Goal: Contribute content

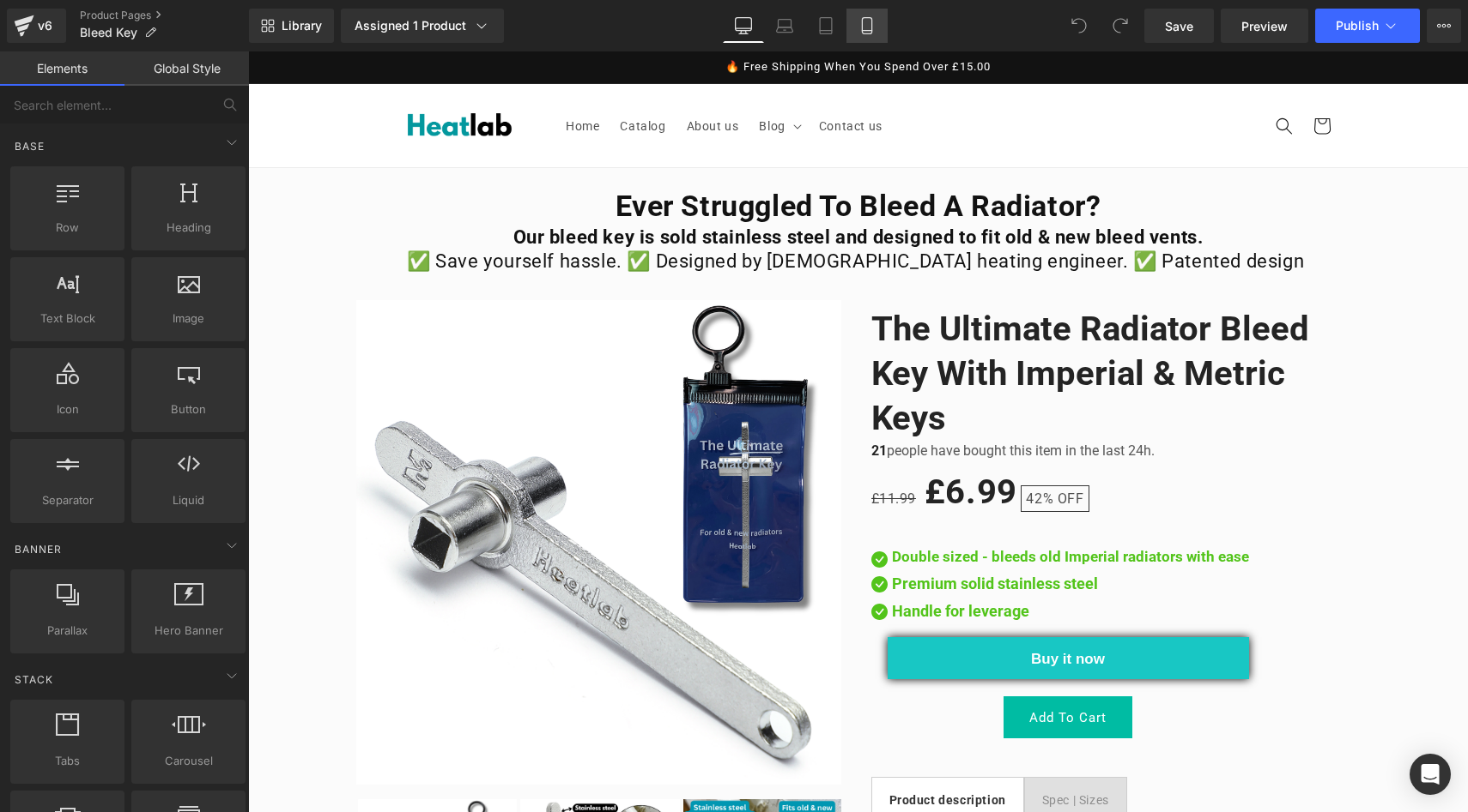
click at [871, 33] on icon at bounding box center [866, 26] width 10 height 16
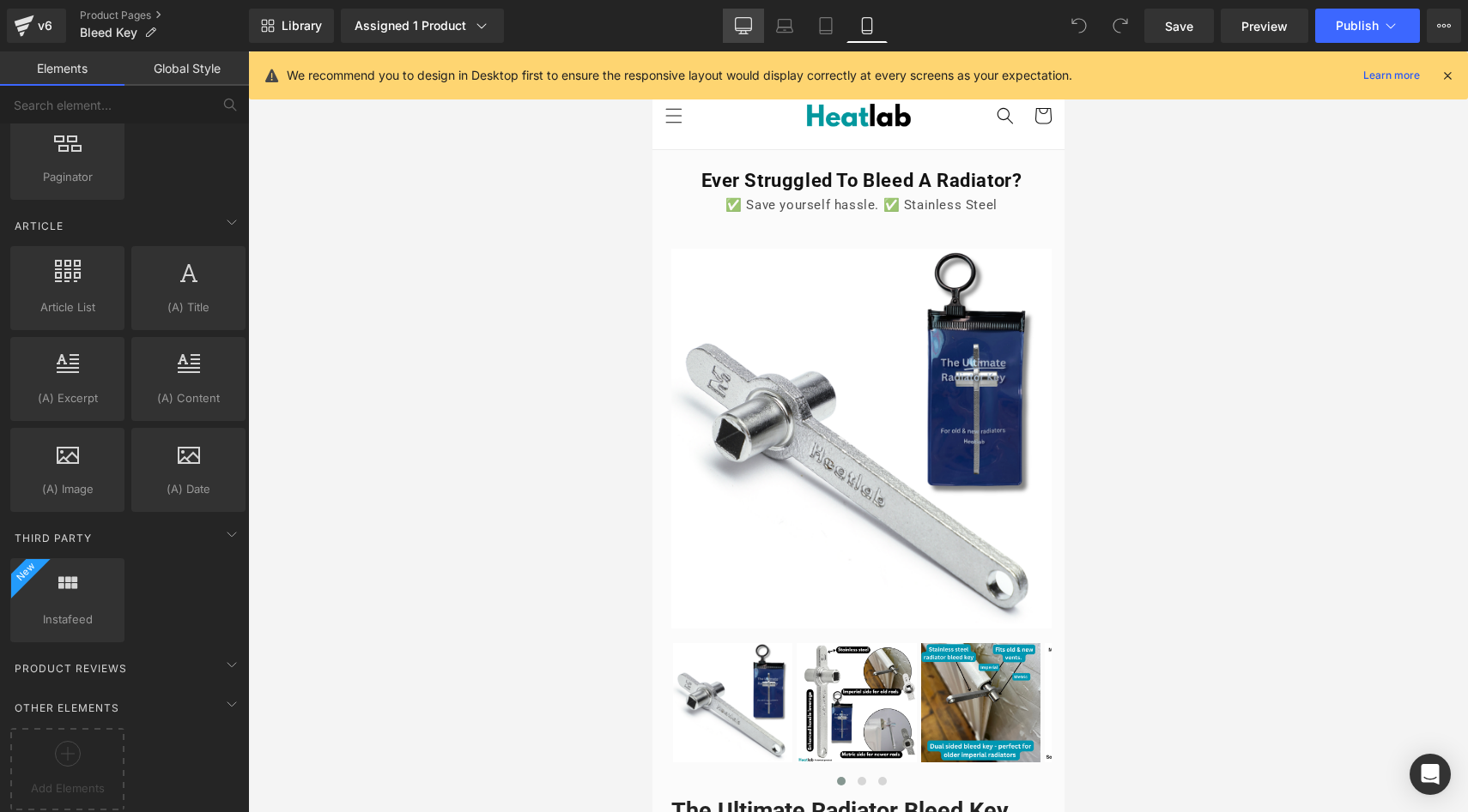
click at [733, 30] on link "Desktop" at bounding box center [743, 26] width 41 height 34
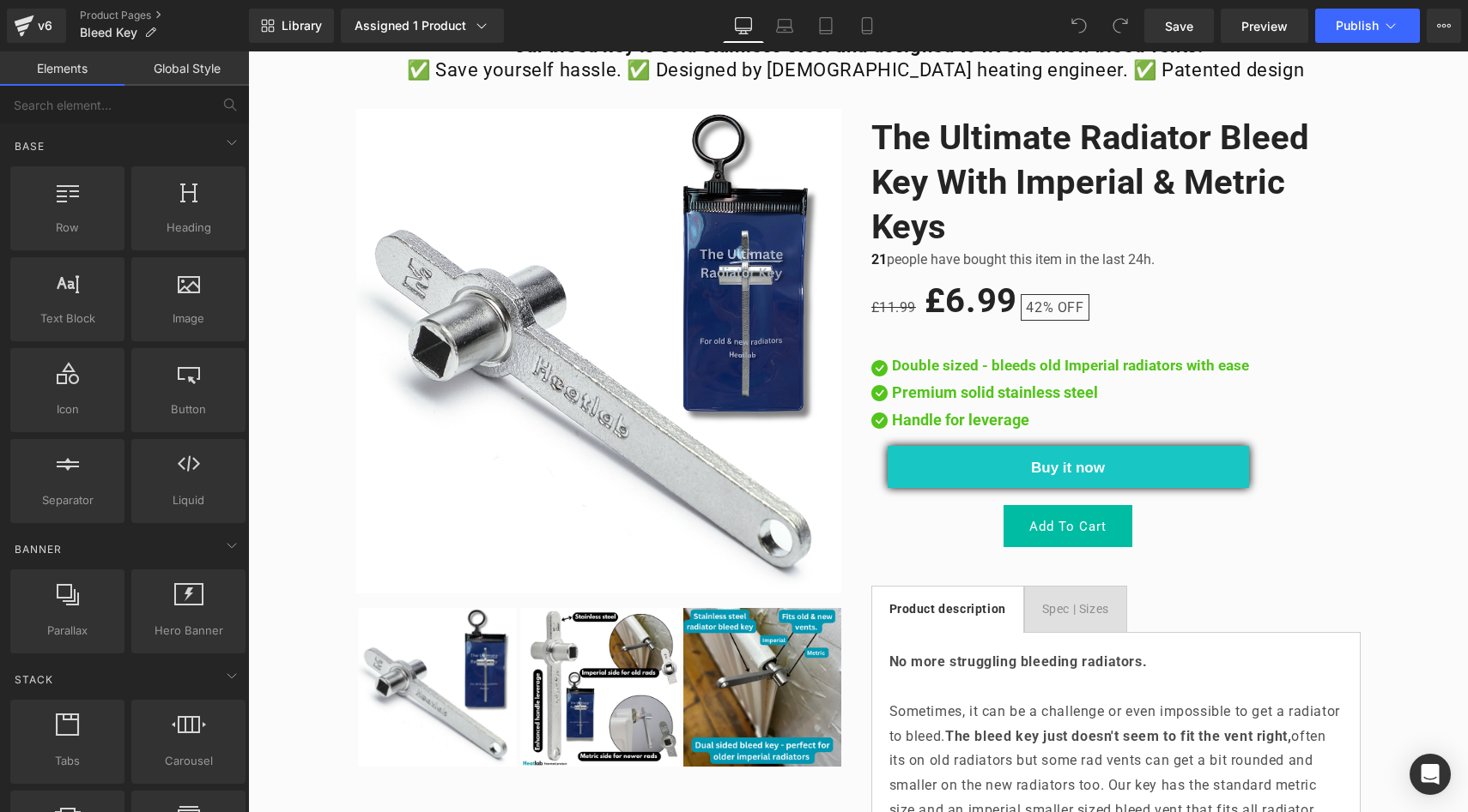
scroll to position [200, 0]
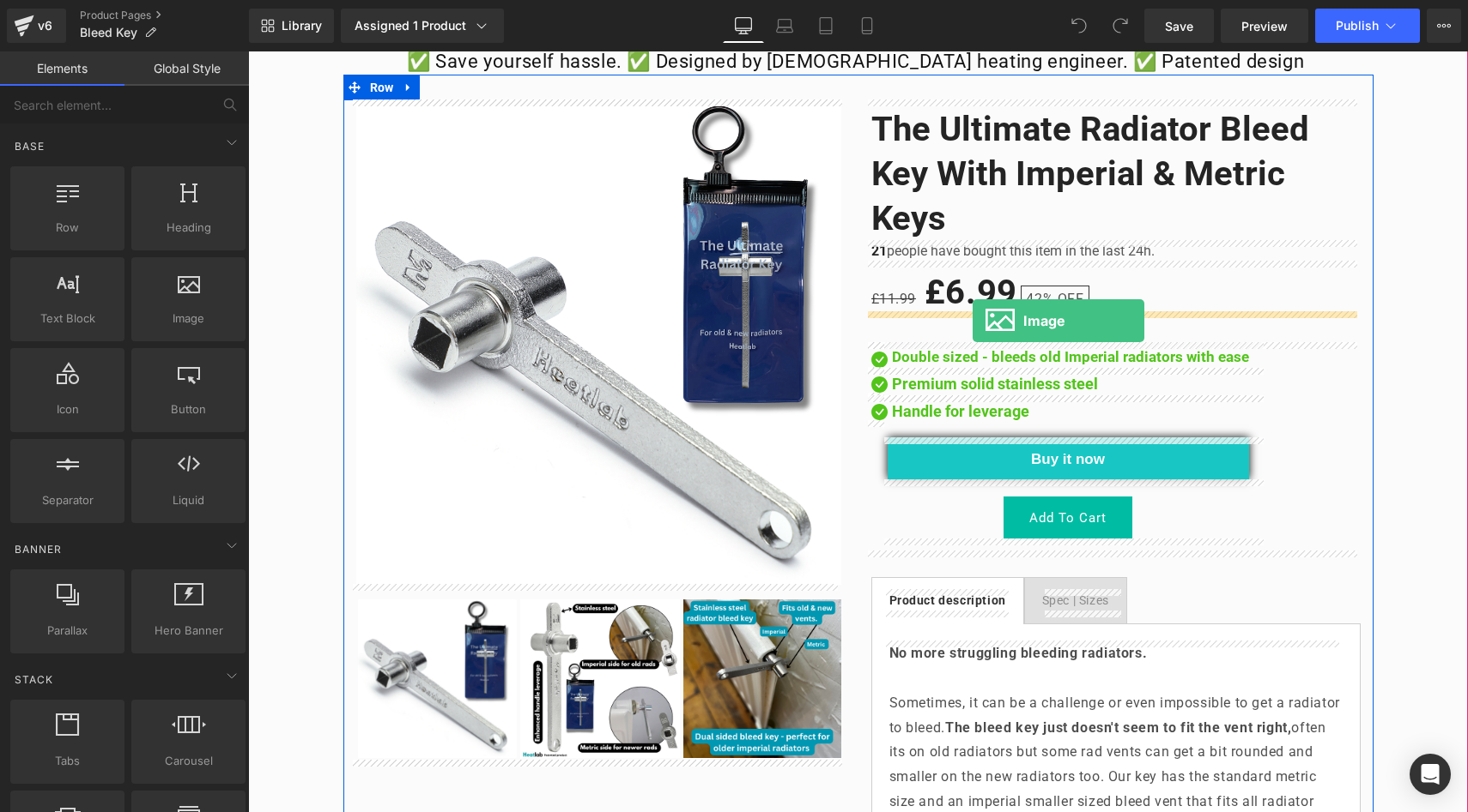
drag, startPoint x: 441, startPoint y: 357, endPoint x: 972, endPoint y: 320, distance: 532.3
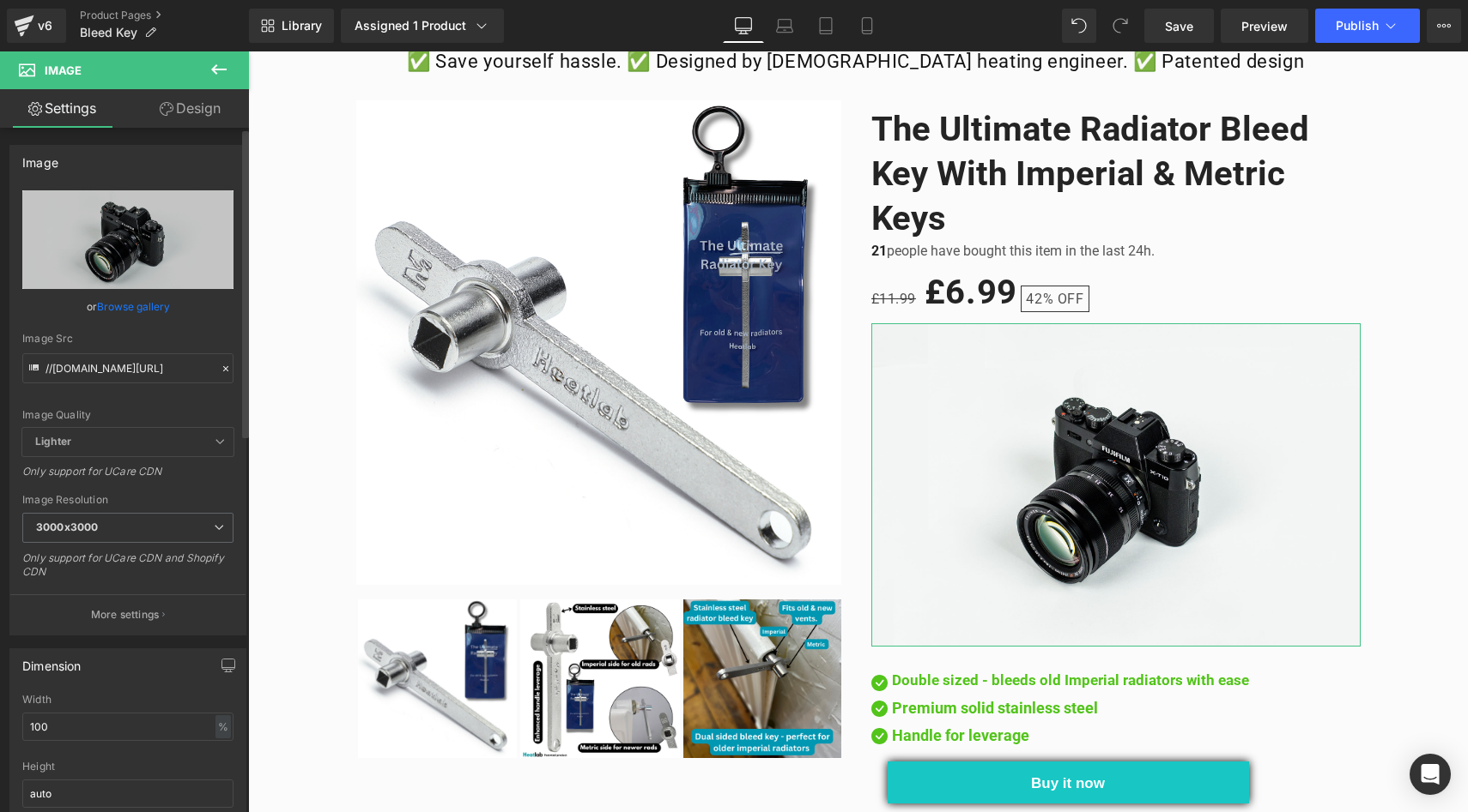
click at [120, 299] on link "Browse gallery" at bounding box center [133, 306] width 73 height 30
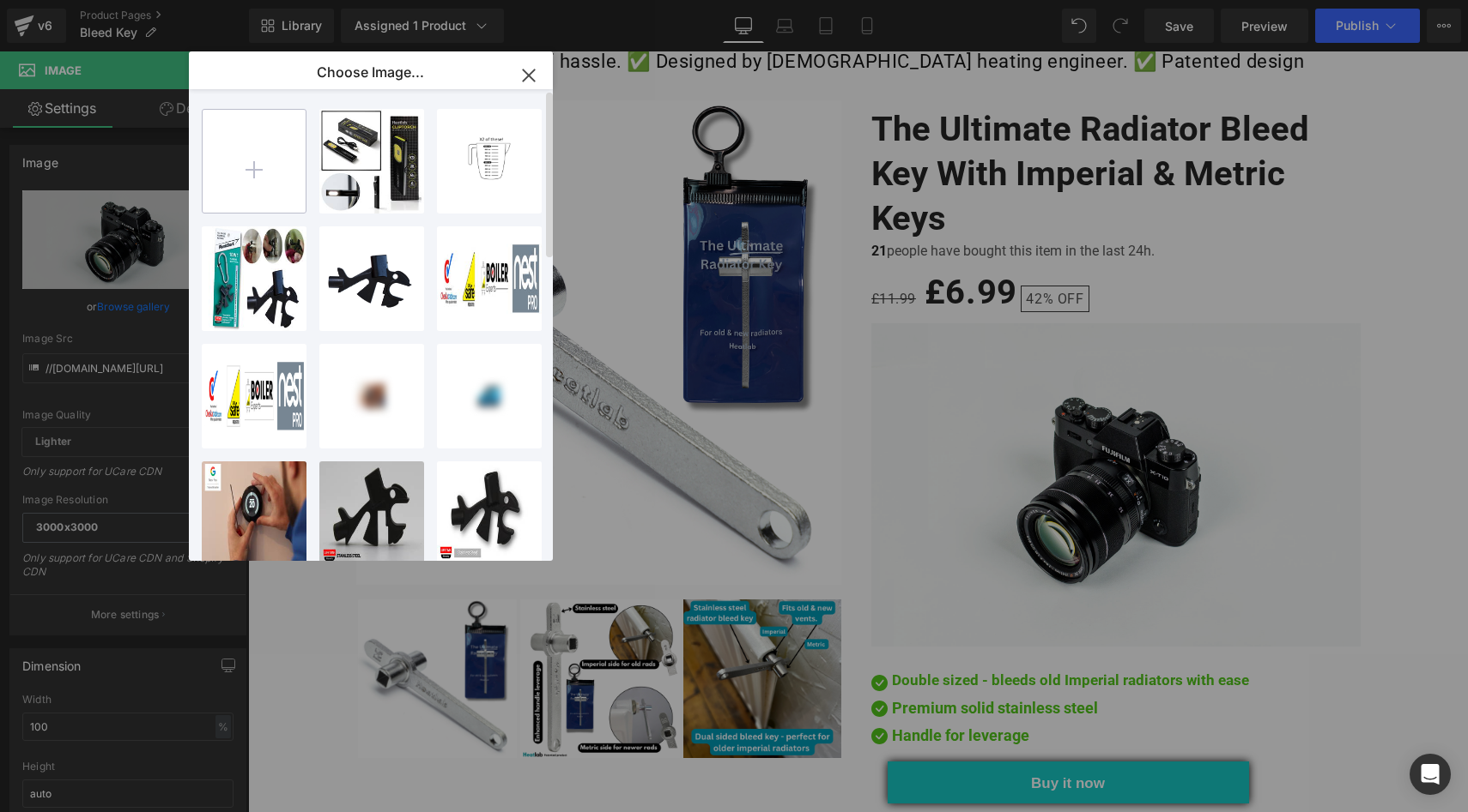
click at [262, 170] on input "file" at bounding box center [255, 162] width 103 height 103
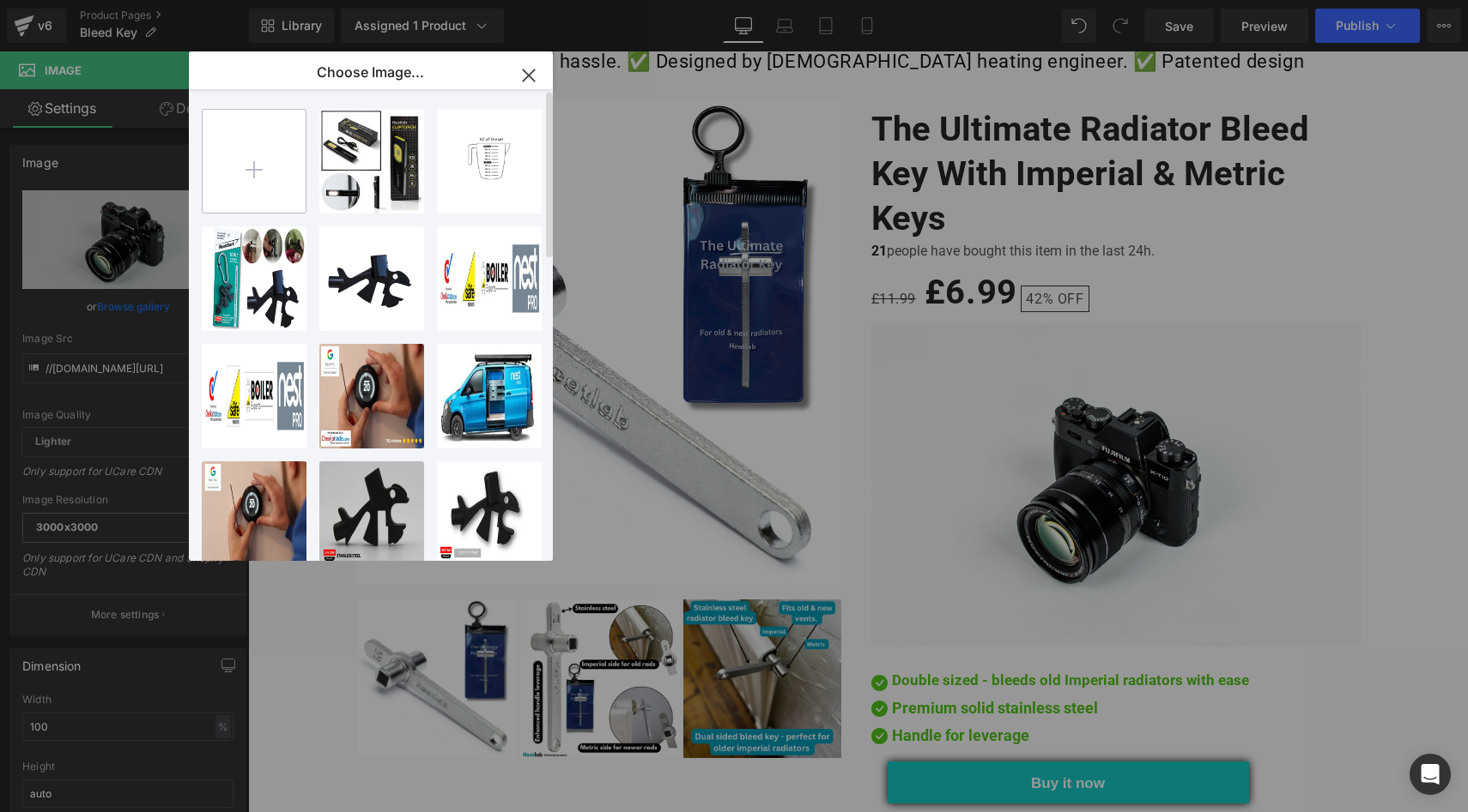
type input "C:\fakepath\image.png"
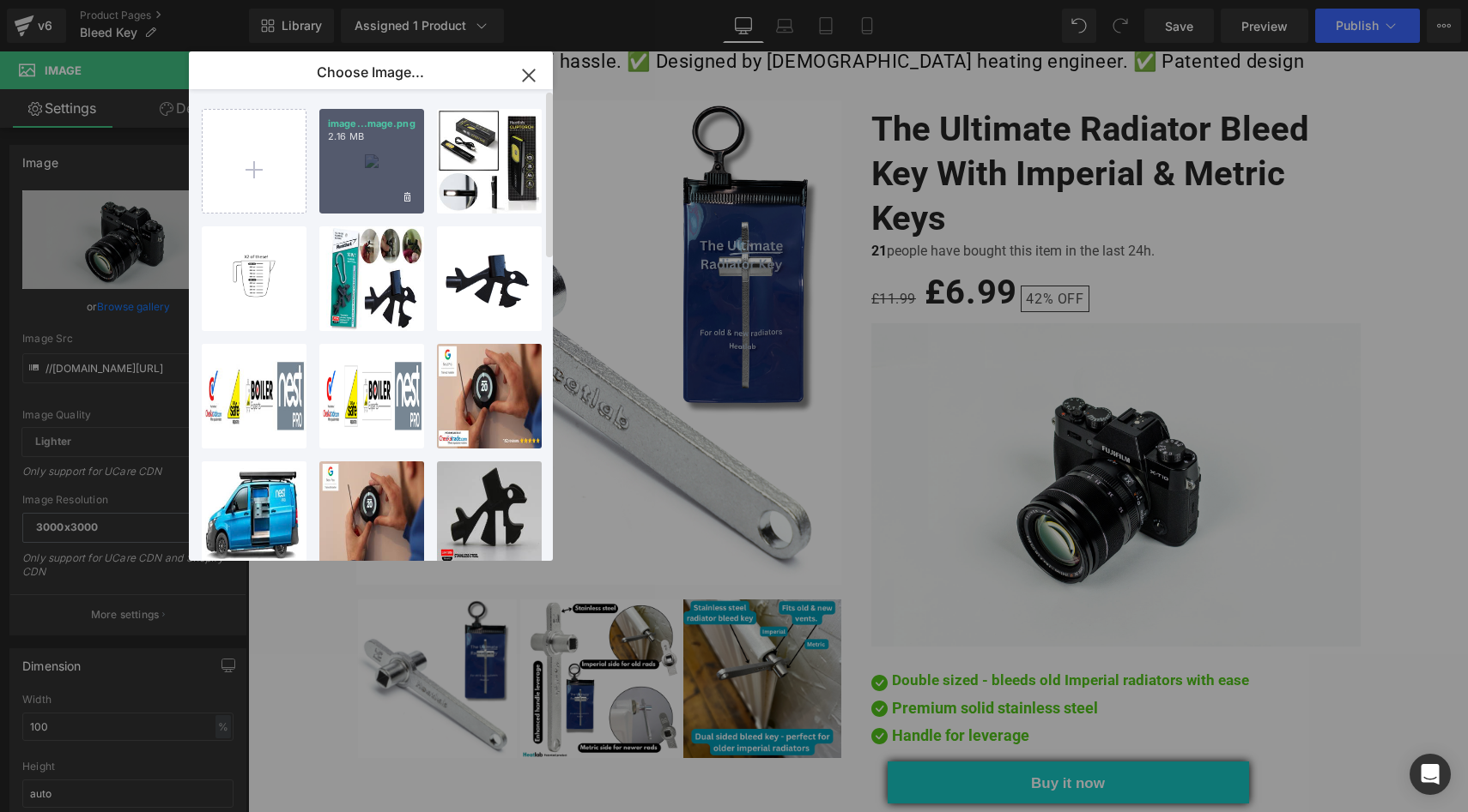
click at [388, 152] on div "image...mage.png 2.16 MB" at bounding box center [371, 161] width 104 height 104
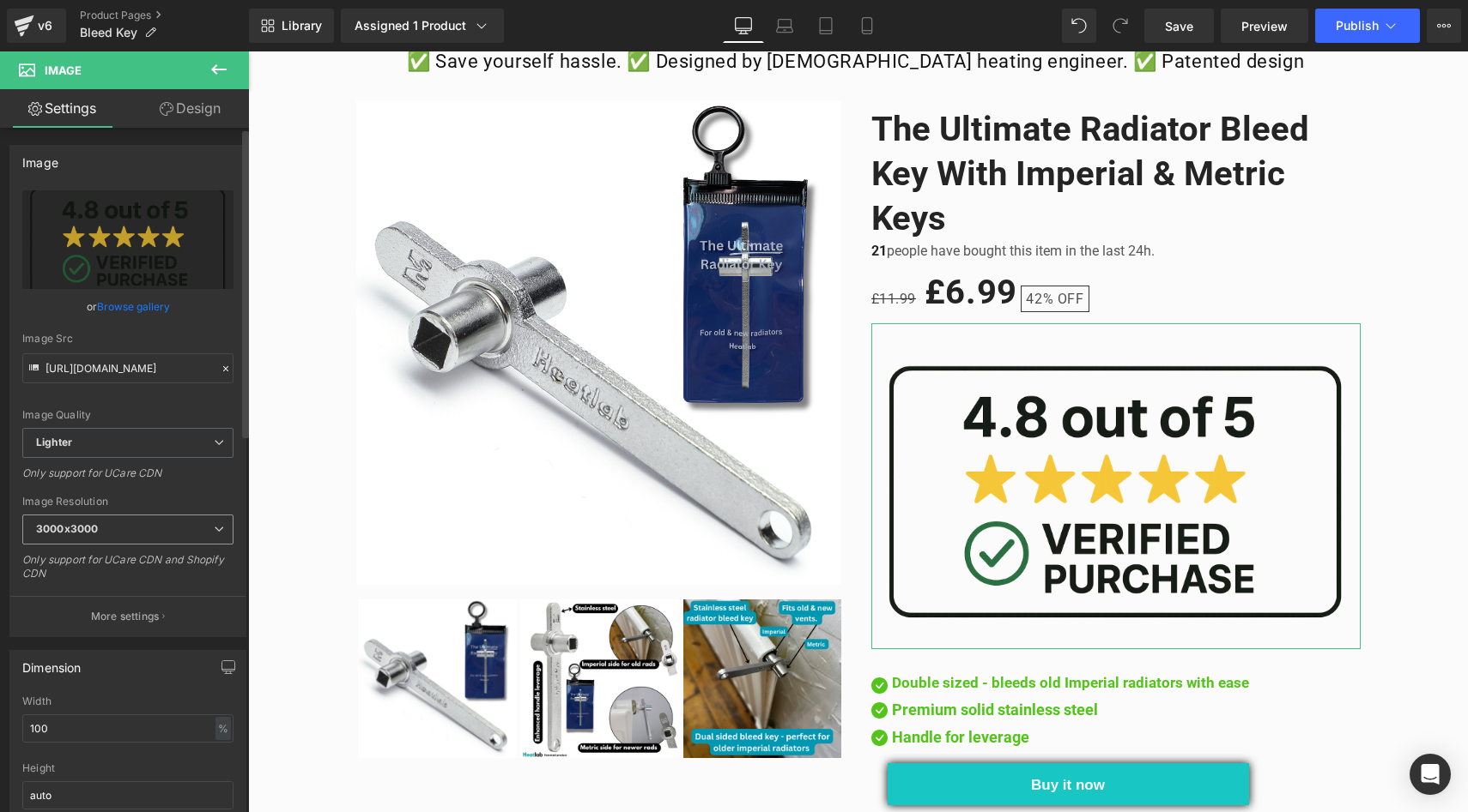
click at [145, 525] on span "3000x3000" at bounding box center [127, 529] width 211 height 30
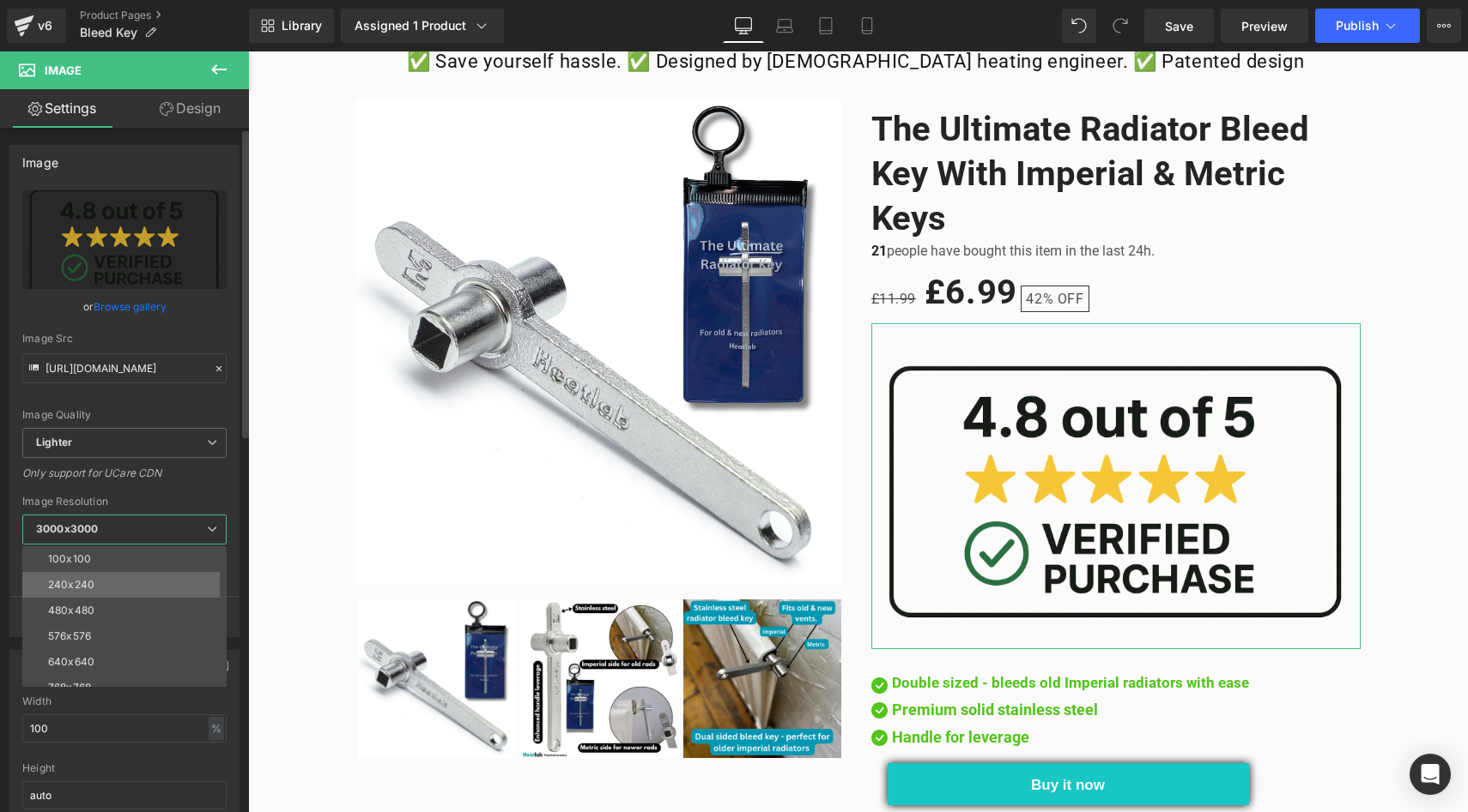
click at [154, 593] on li "240x240" at bounding box center [128, 584] width 212 height 26
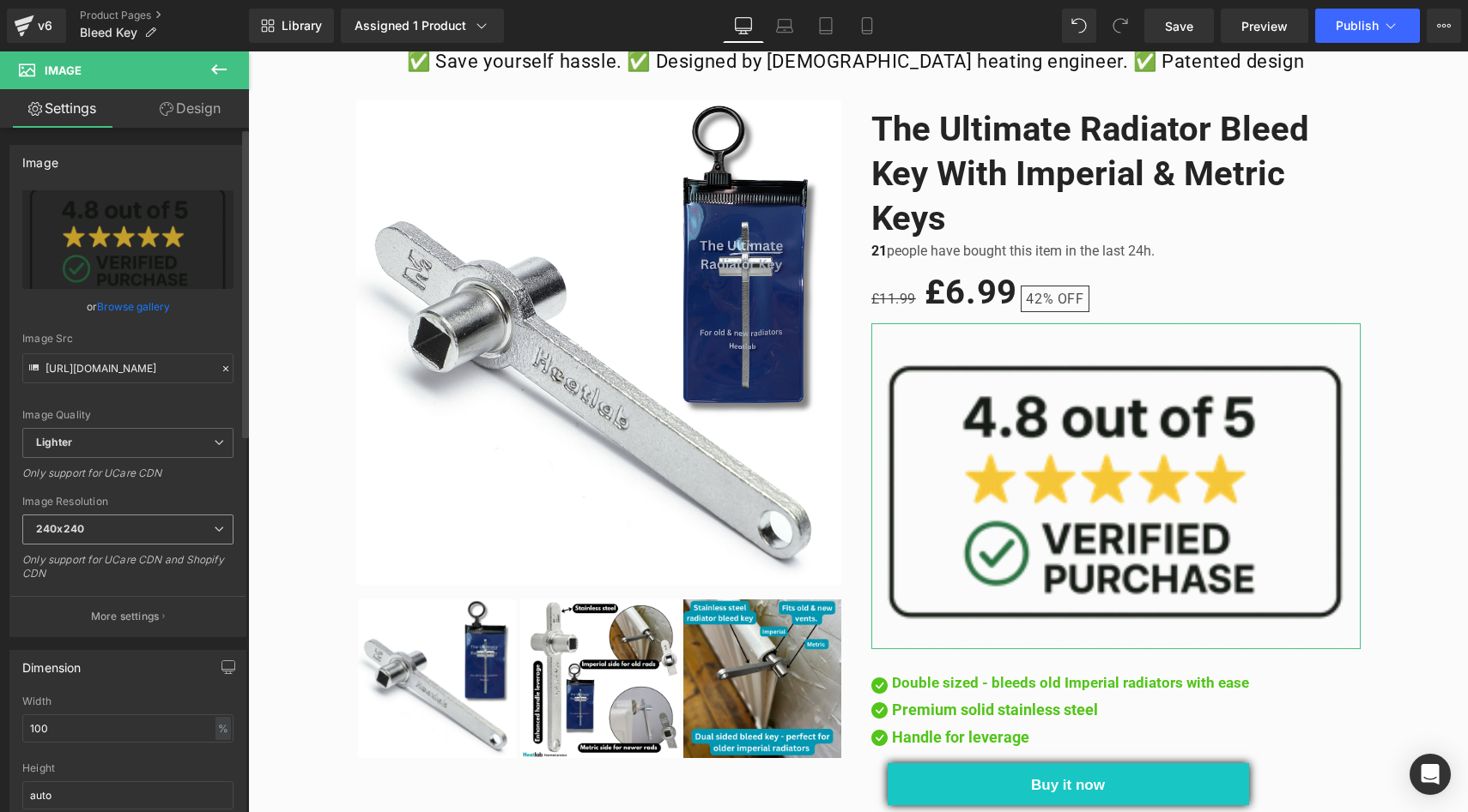
click at [145, 523] on span "240x240" at bounding box center [127, 529] width 211 height 30
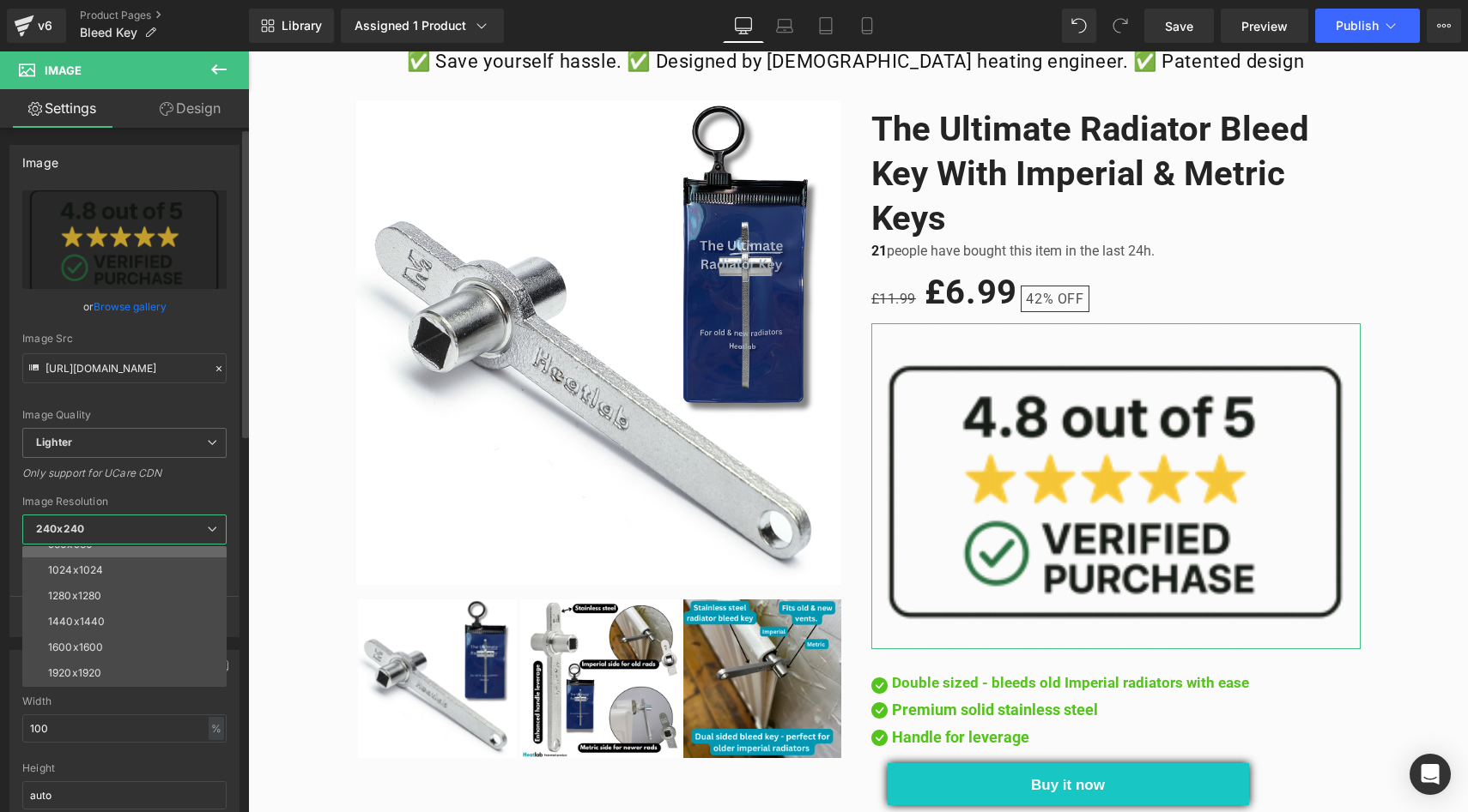
scroll to position [245, 0]
click at [86, 663] on li "3000x3000" at bounding box center [128, 673] width 212 height 26
type input "[URL][DOMAIN_NAME]"
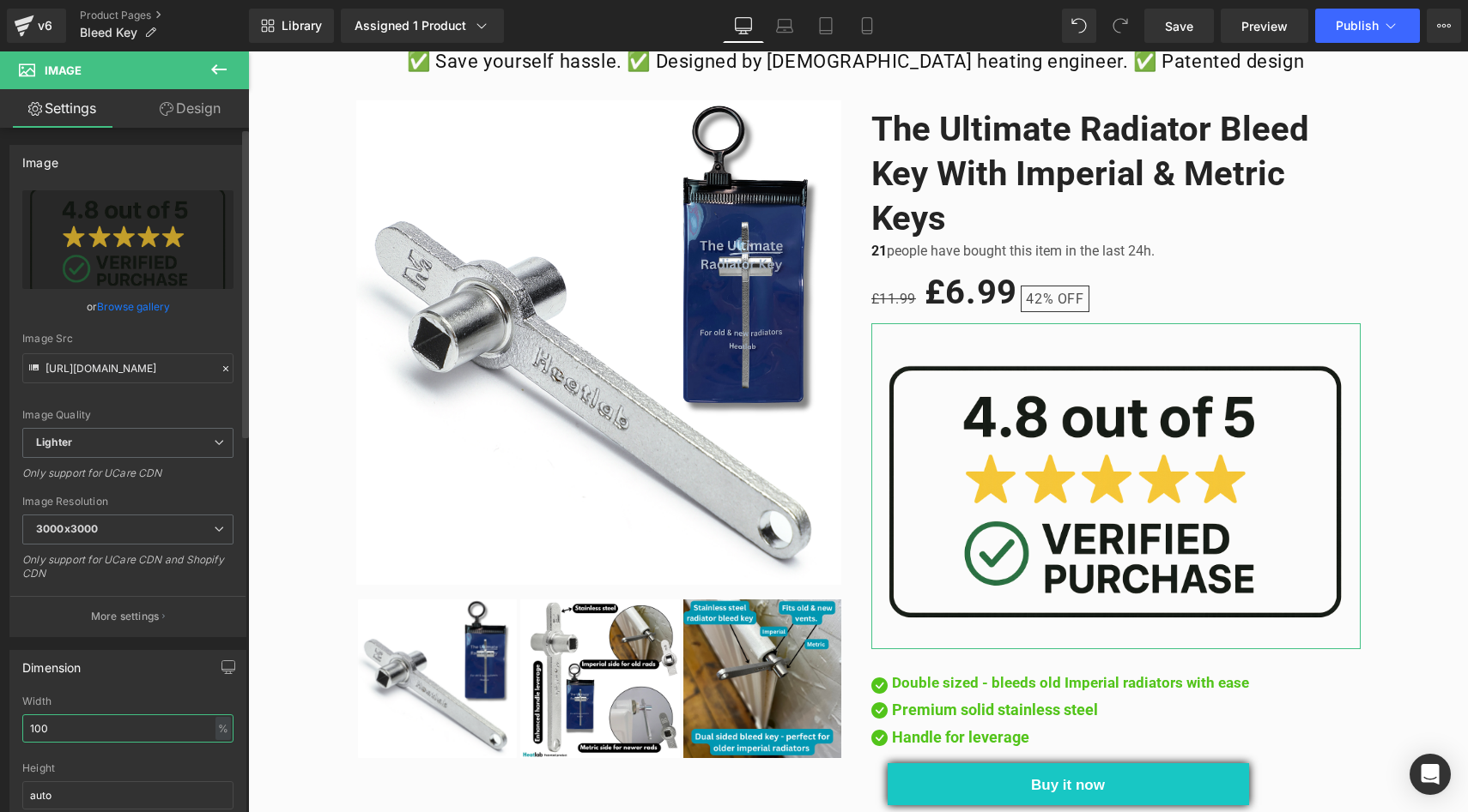
click at [91, 733] on input "100" at bounding box center [127, 729] width 211 height 29
type input "1"
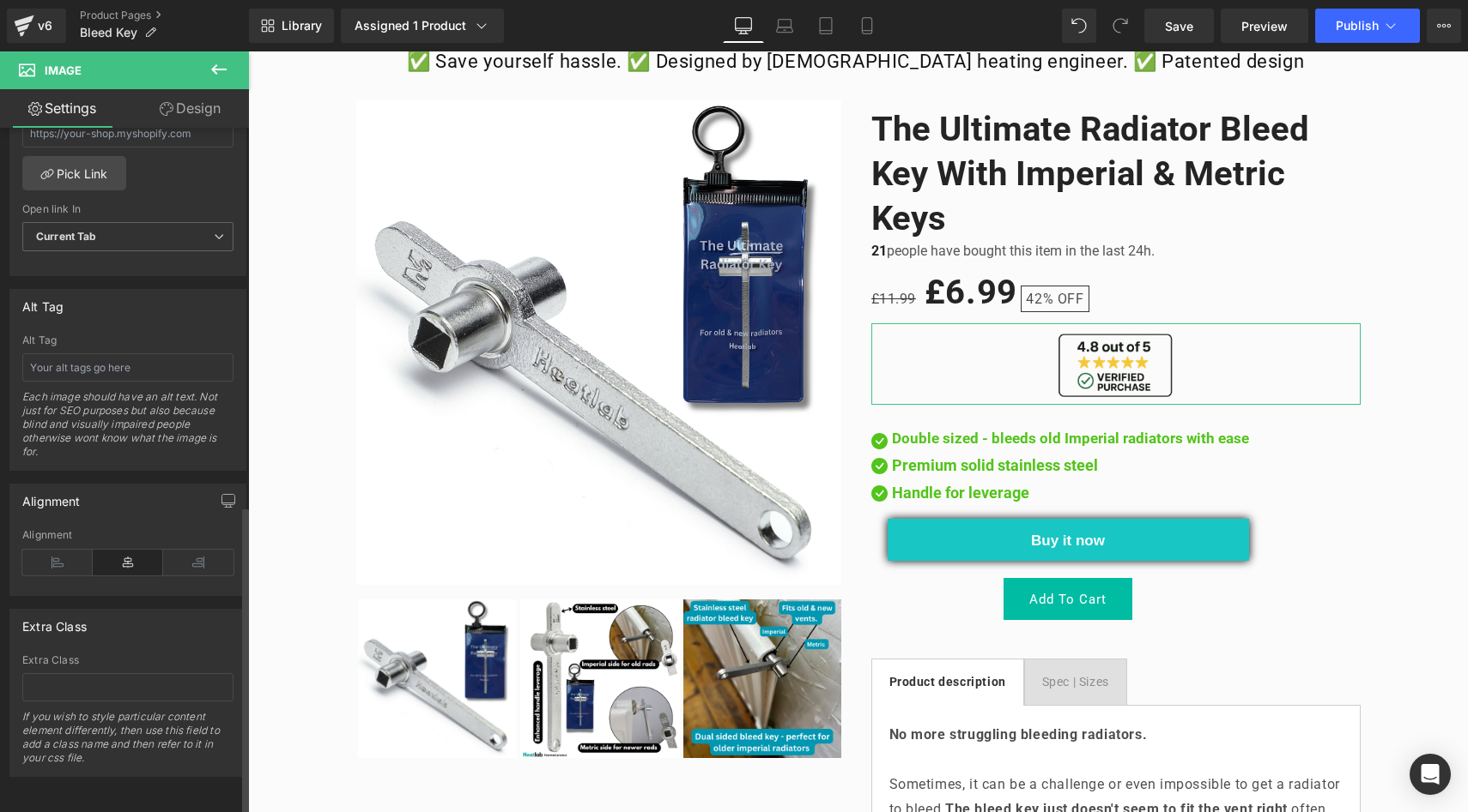
scroll to position [837, 0]
type input "25"
click at [48, 529] on div "Alignment" at bounding box center [127, 561] width 211 height 66
click at [52, 555] on icon at bounding box center [57, 562] width 71 height 26
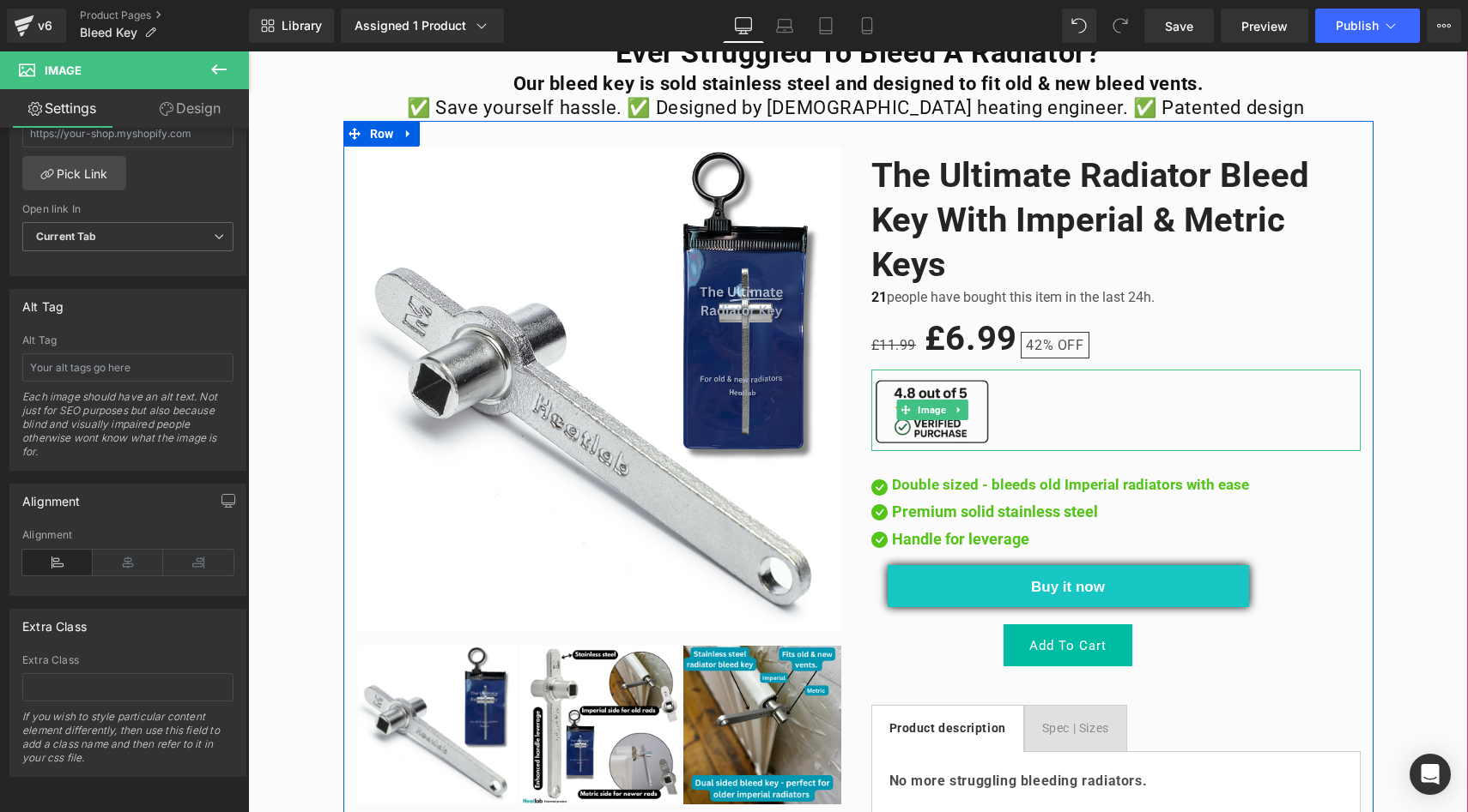
scroll to position [34, 0]
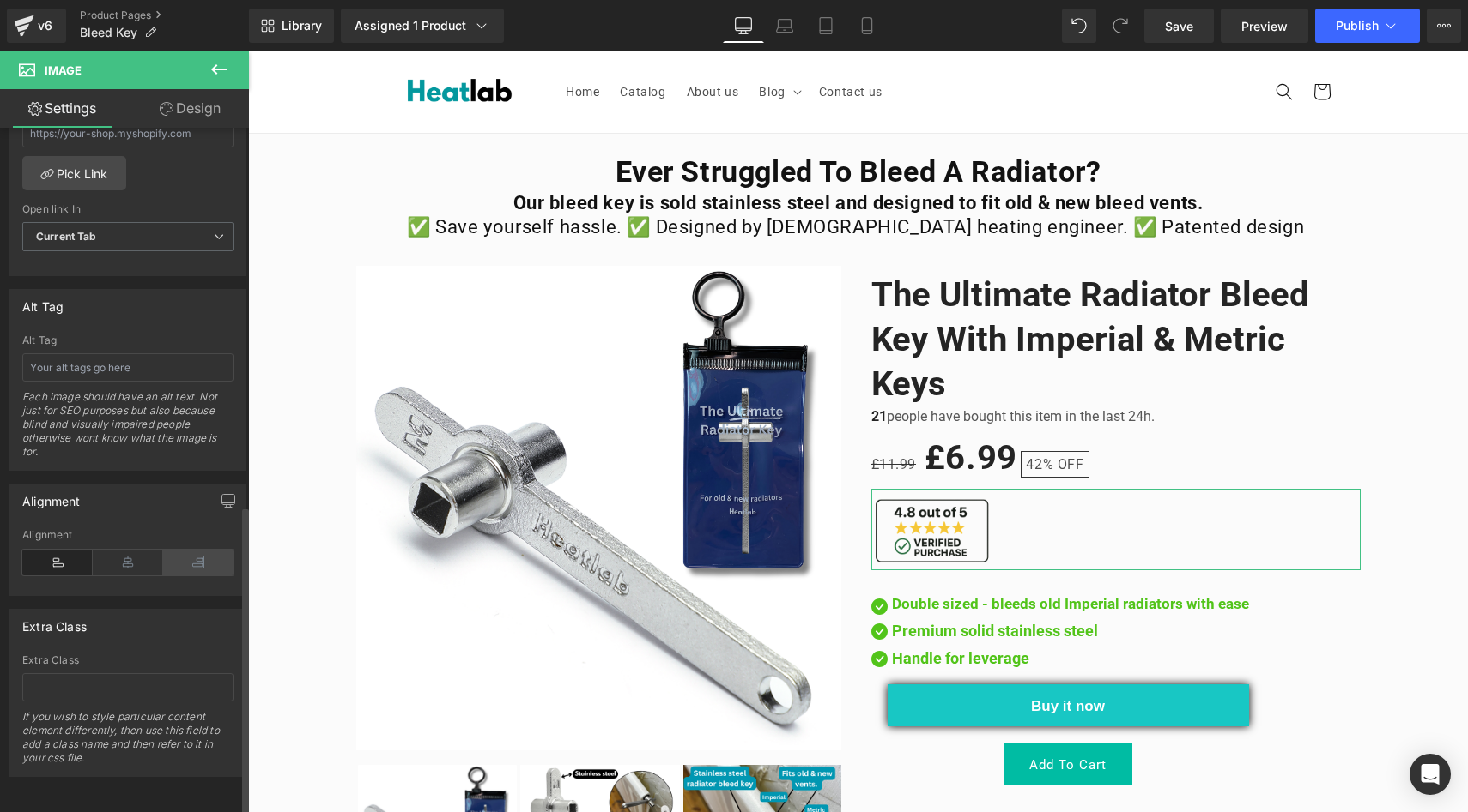
click at [191, 550] on icon at bounding box center [198, 562] width 71 height 26
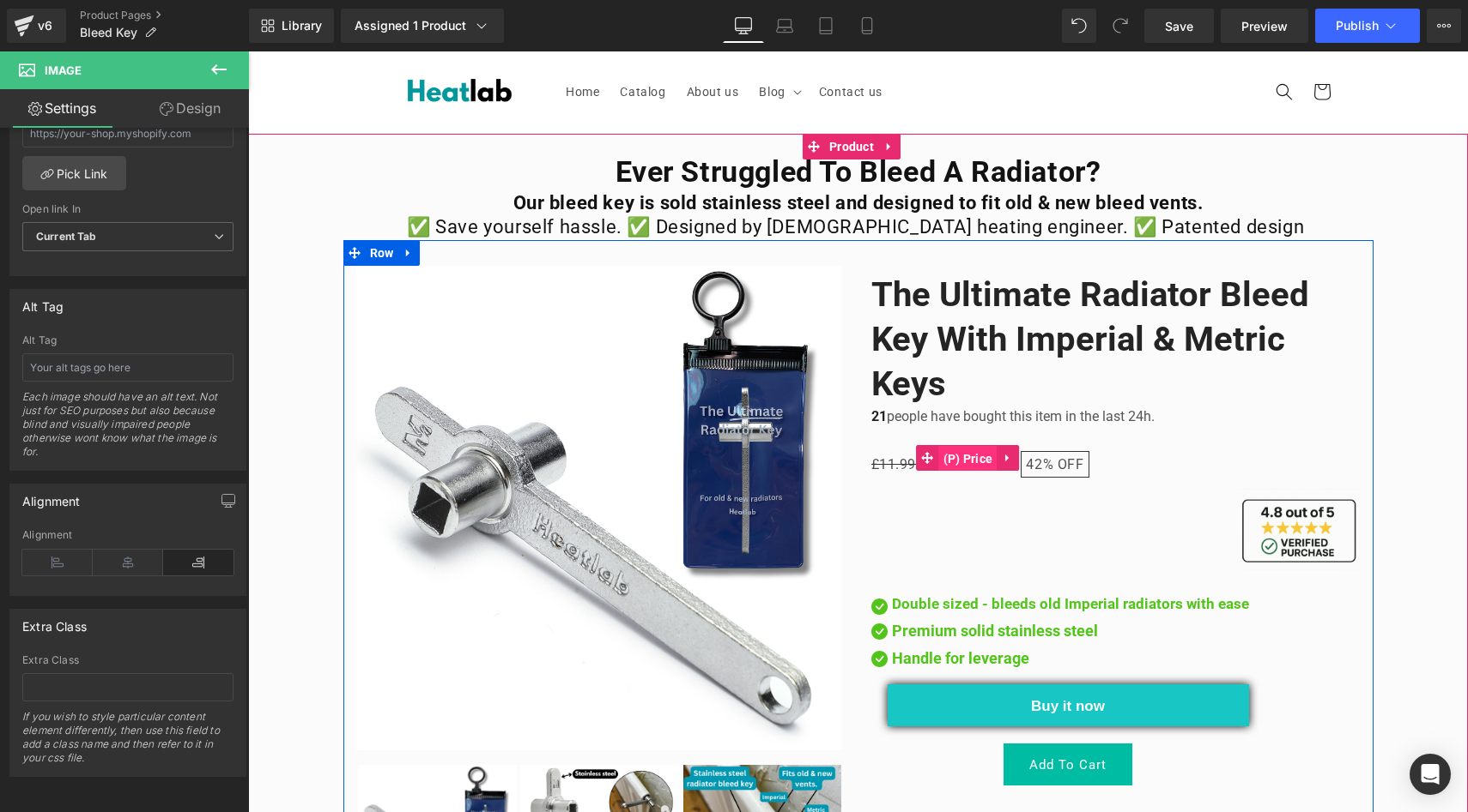
click at [952, 464] on span "(P) Price" at bounding box center [968, 458] width 58 height 26
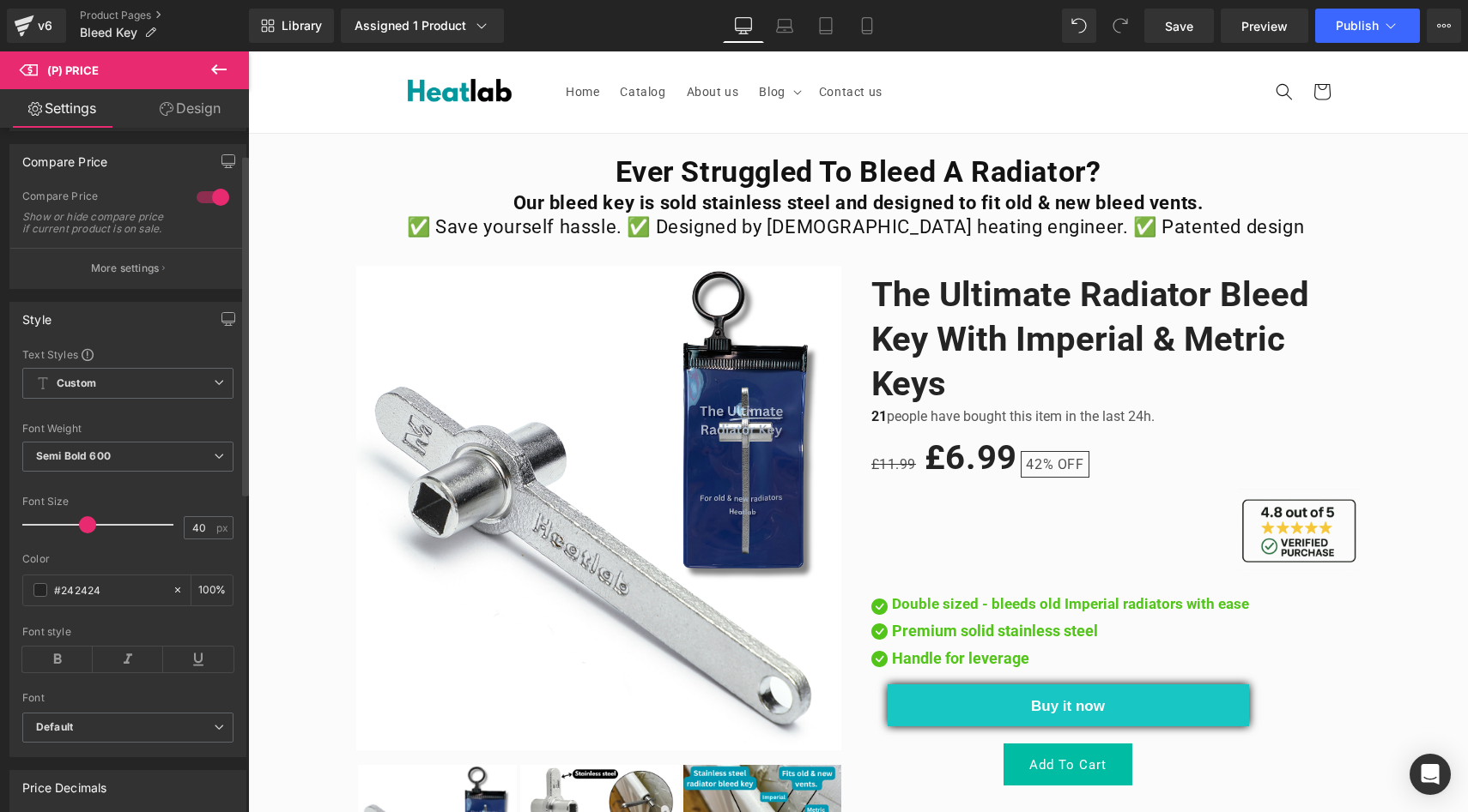
scroll to position [87, 0]
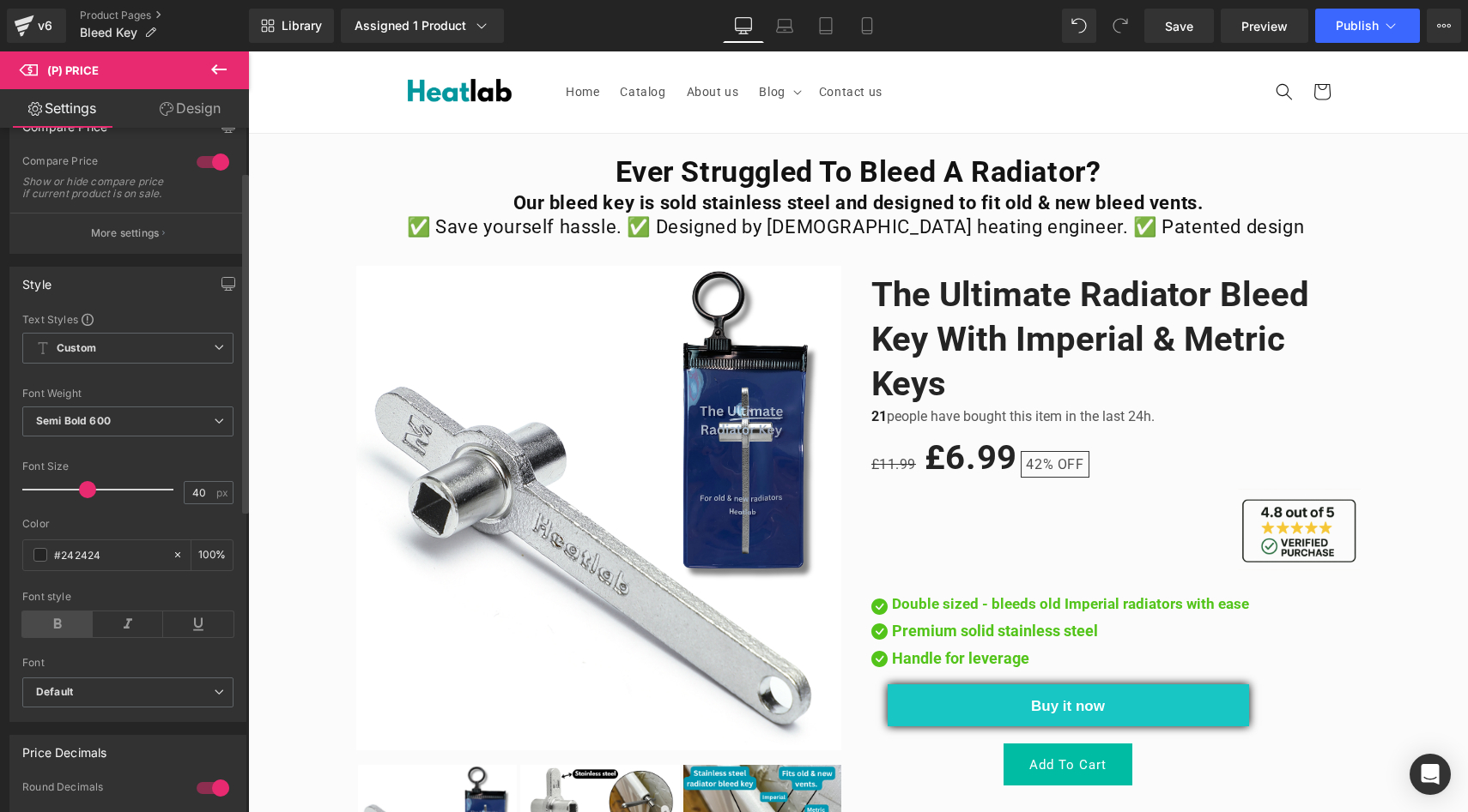
click at [48, 637] on icon at bounding box center [57, 624] width 71 height 26
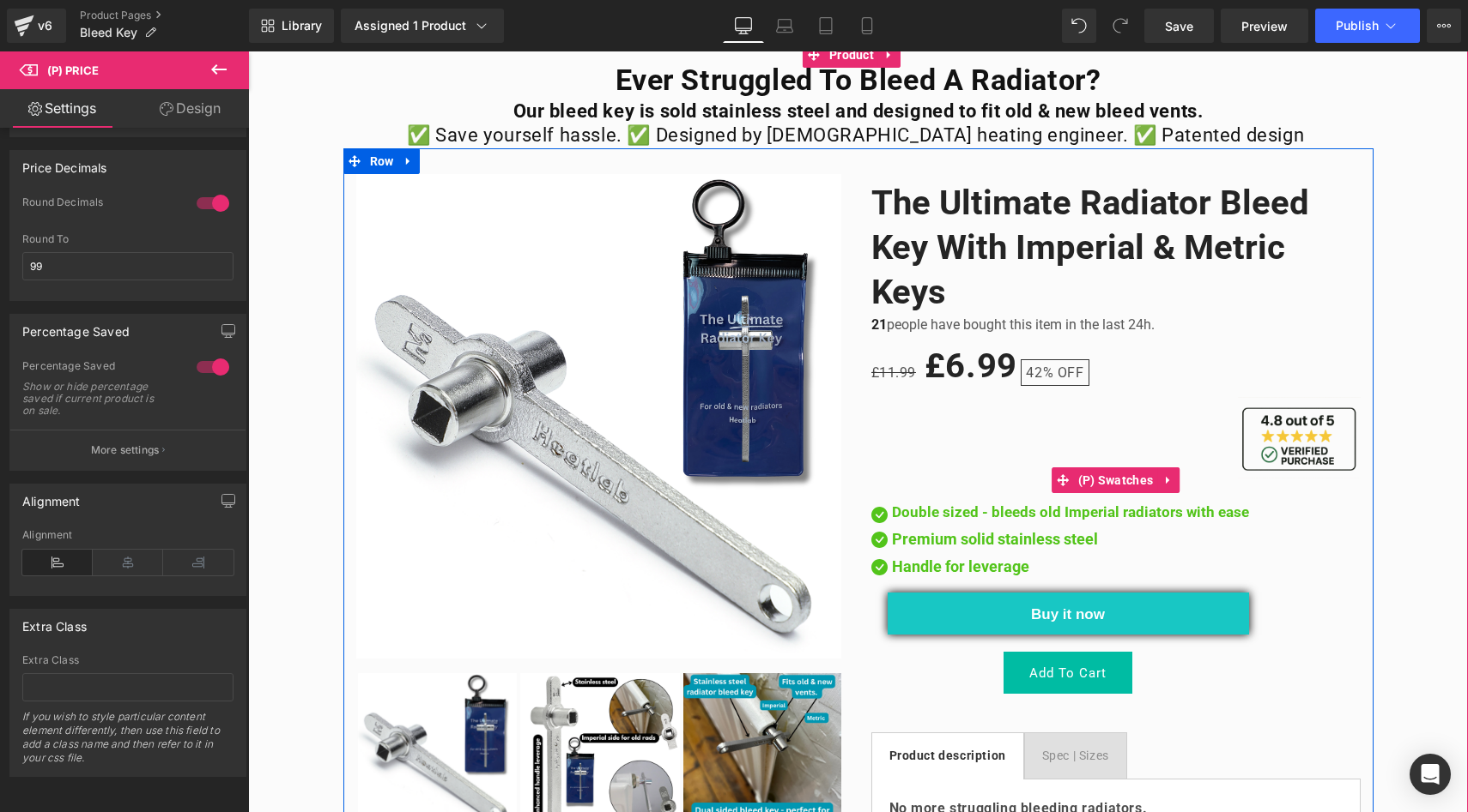
scroll to position [196, 0]
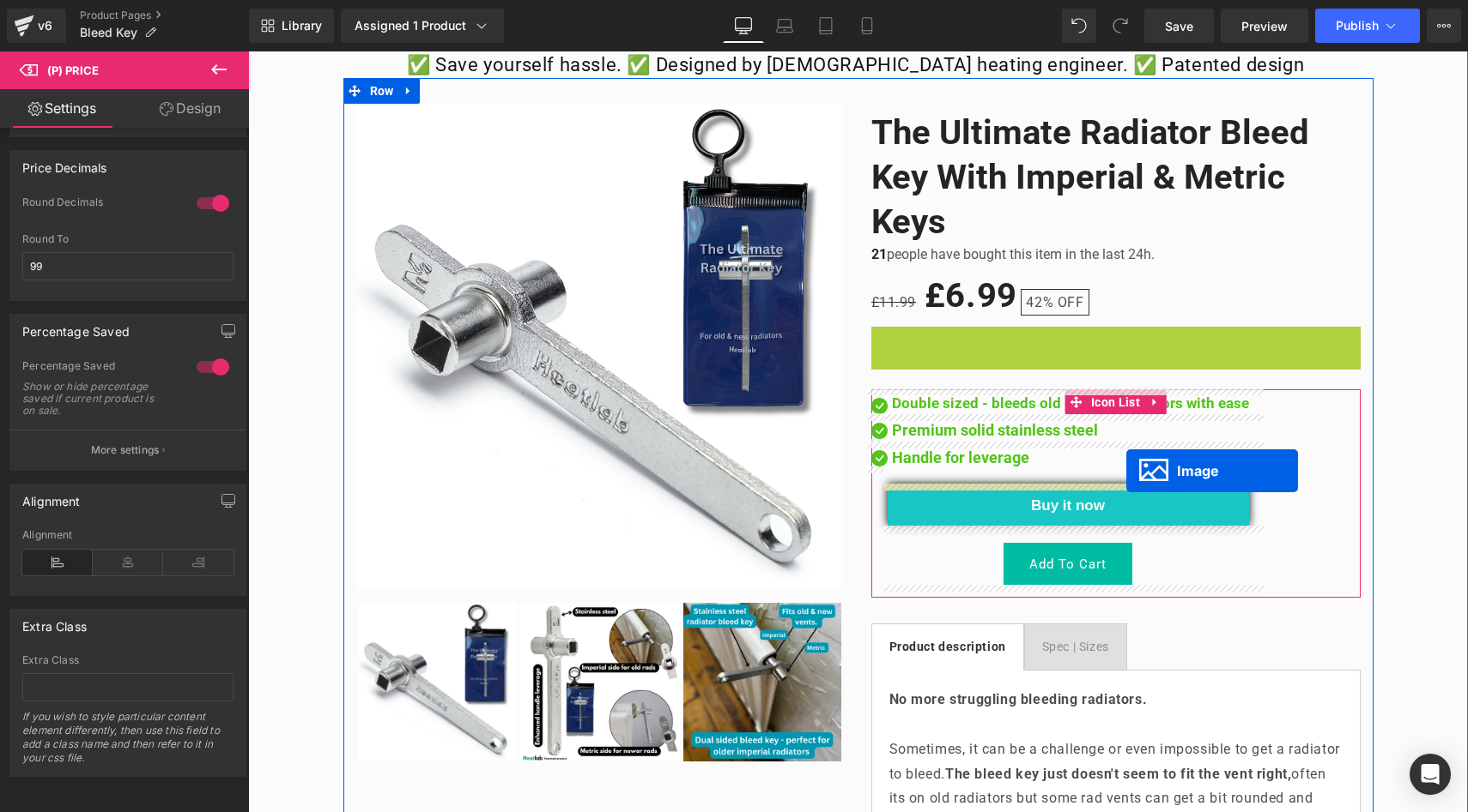
drag, startPoint x: 1260, startPoint y: 371, endPoint x: 1126, endPoint y: 471, distance: 167.2
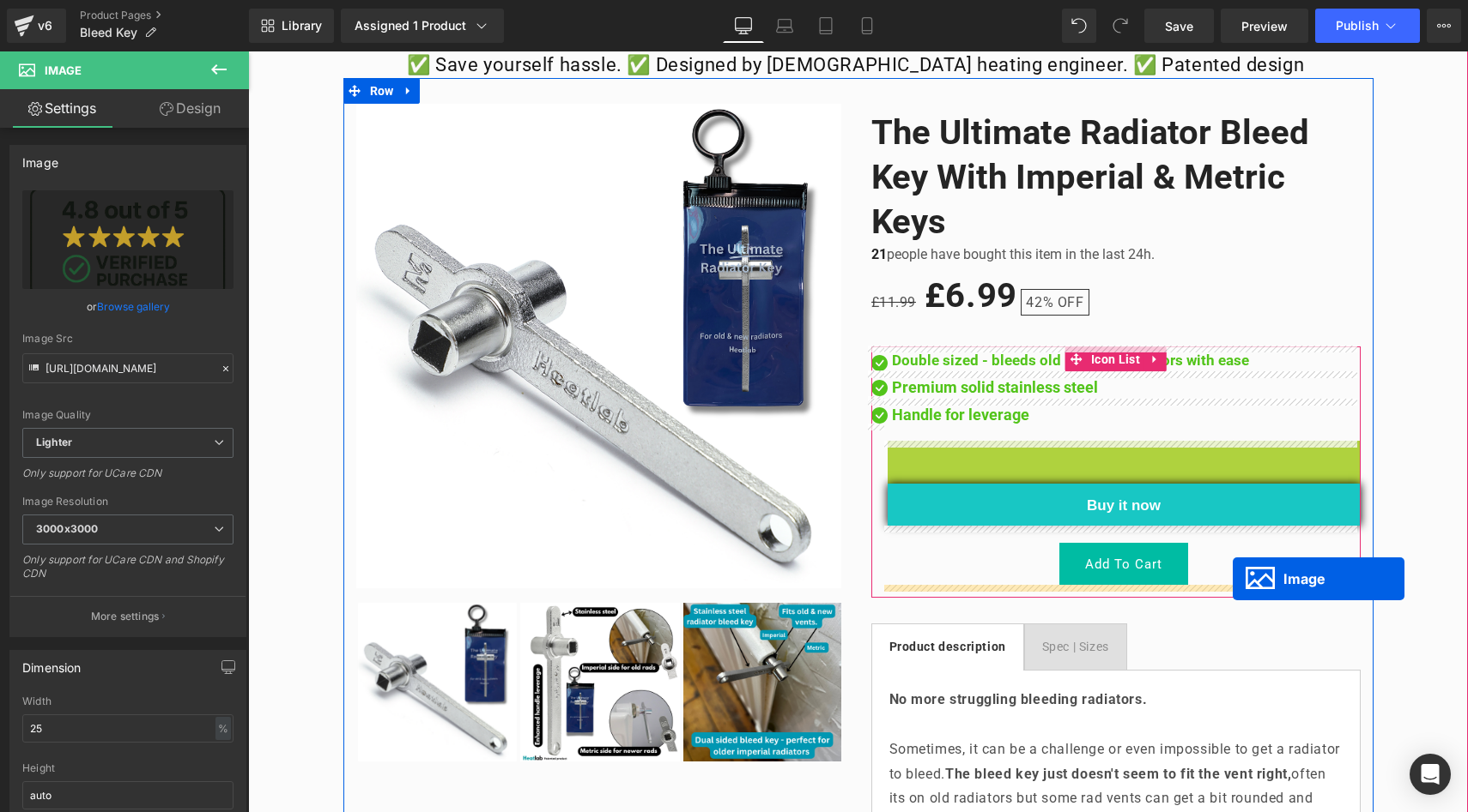
drag, startPoint x: 1266, startPoint y: 478, endPoint x: 1233, endPoint y: 579, distance: 106.3
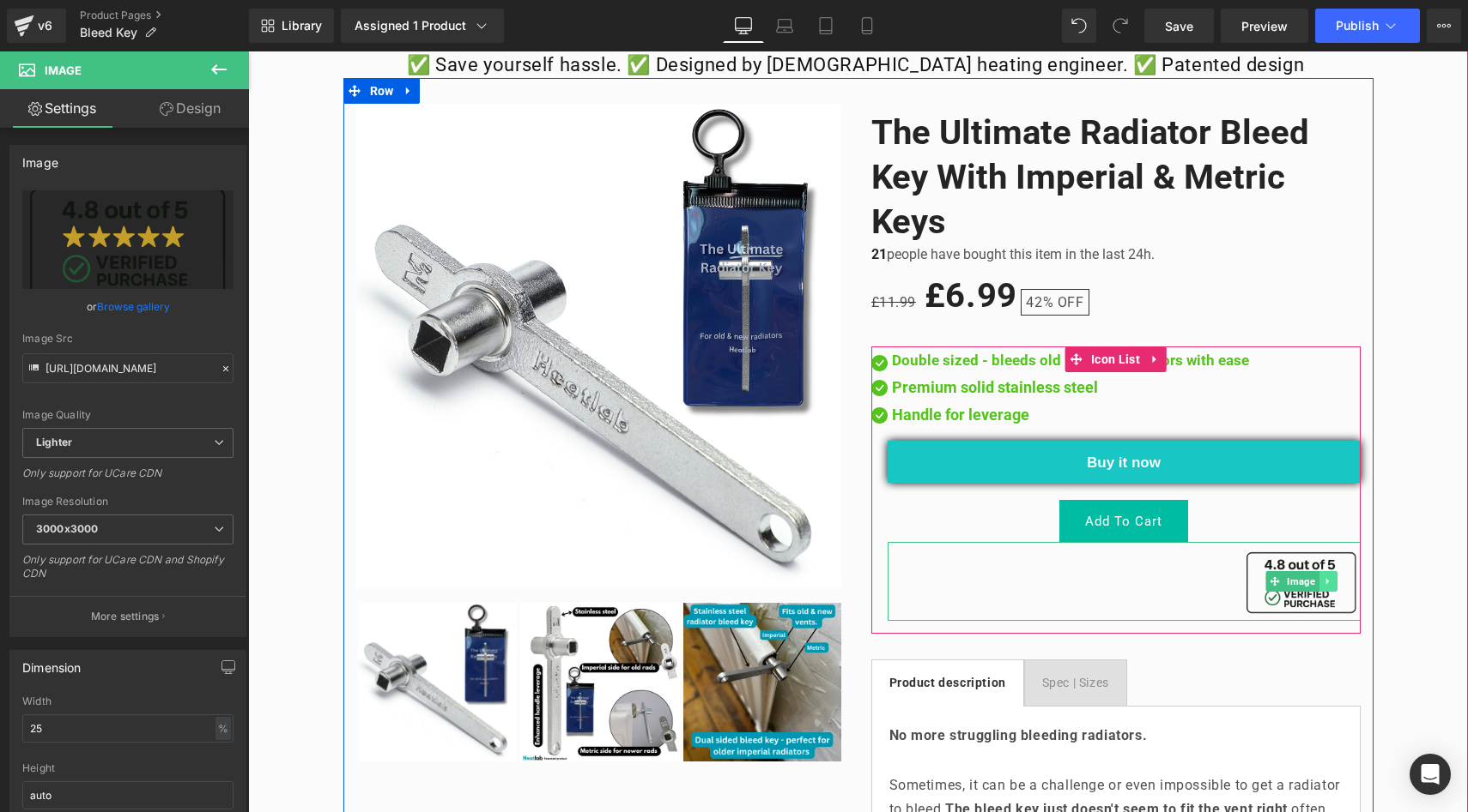
click at [1326, 584] on link at bounding box center [1326, 582] width 18 height 21
click at [1331, 584] on icon at bounding box center [1336, 582] width 10 height 10
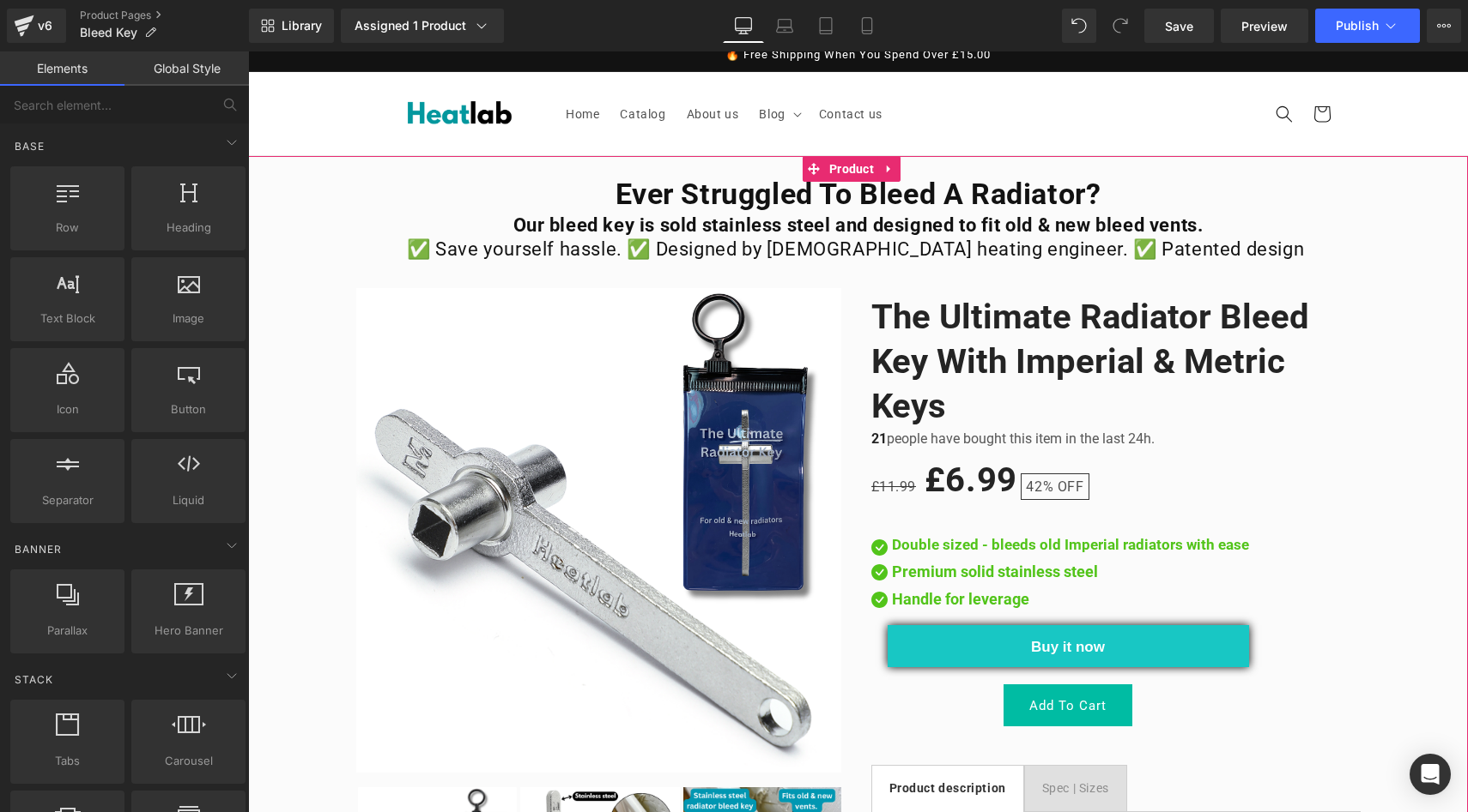
scroll to position [0, 0]
